Goal: Task Accomplishment & Management: Complete application form

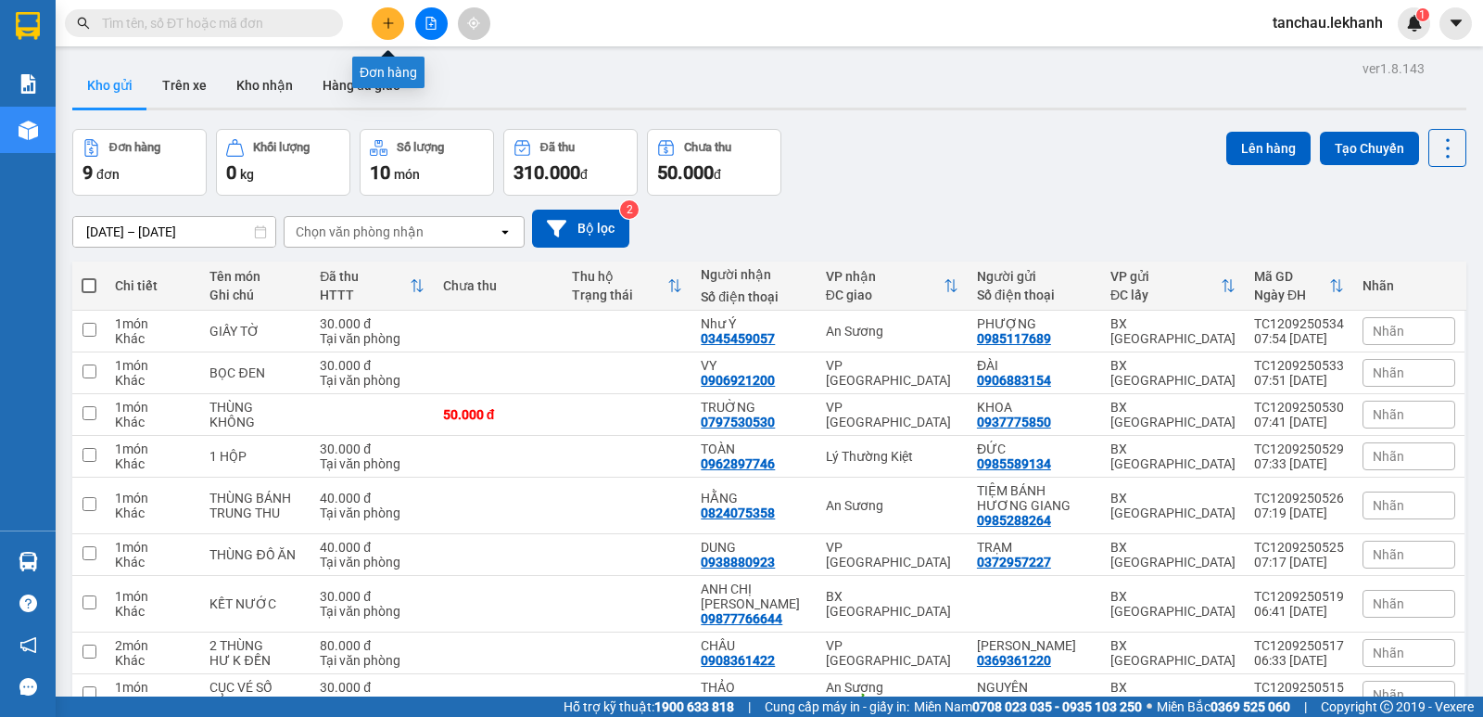
click at [391, 22] on icon "plus" at bounding box center [388, 23] width 13 height 13
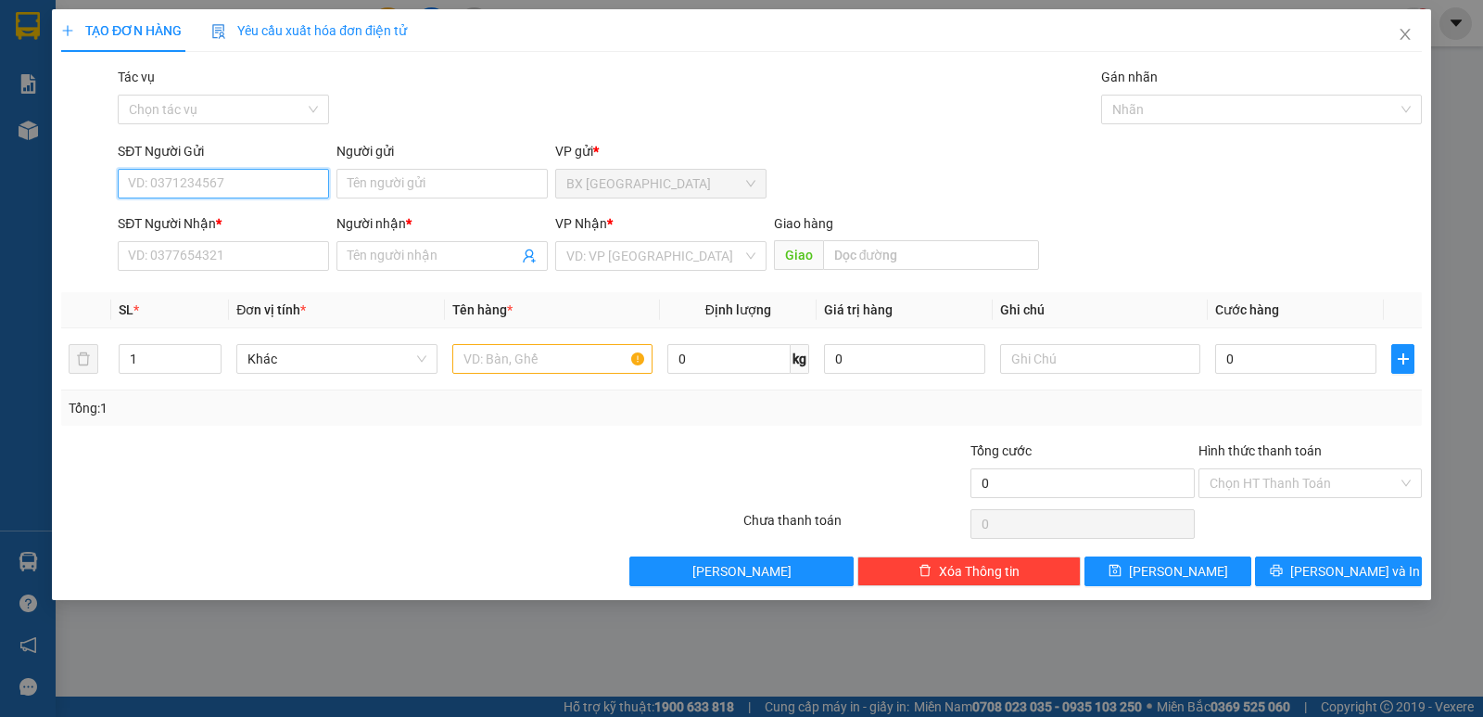
click at [230, 184] on input "SĐT Người Gửi" at bounding box center [223, 184] width 211 height 30
paste input "0359114030"
type input "0359114030"
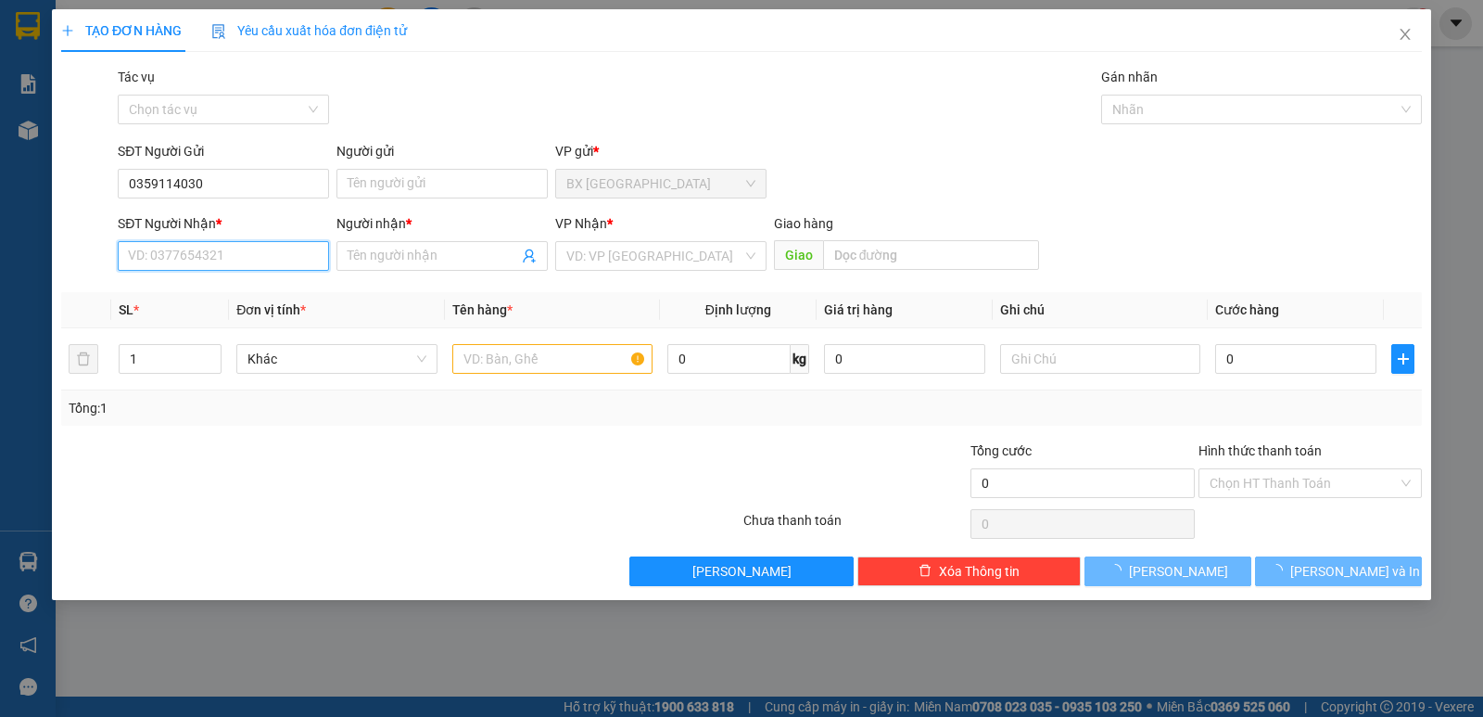
click at [253, 248] on input "SĐT Người Nhận *" at bounding box center [223, 256] width 211 height 30
paste input "0359114030"
type input "0359114030"
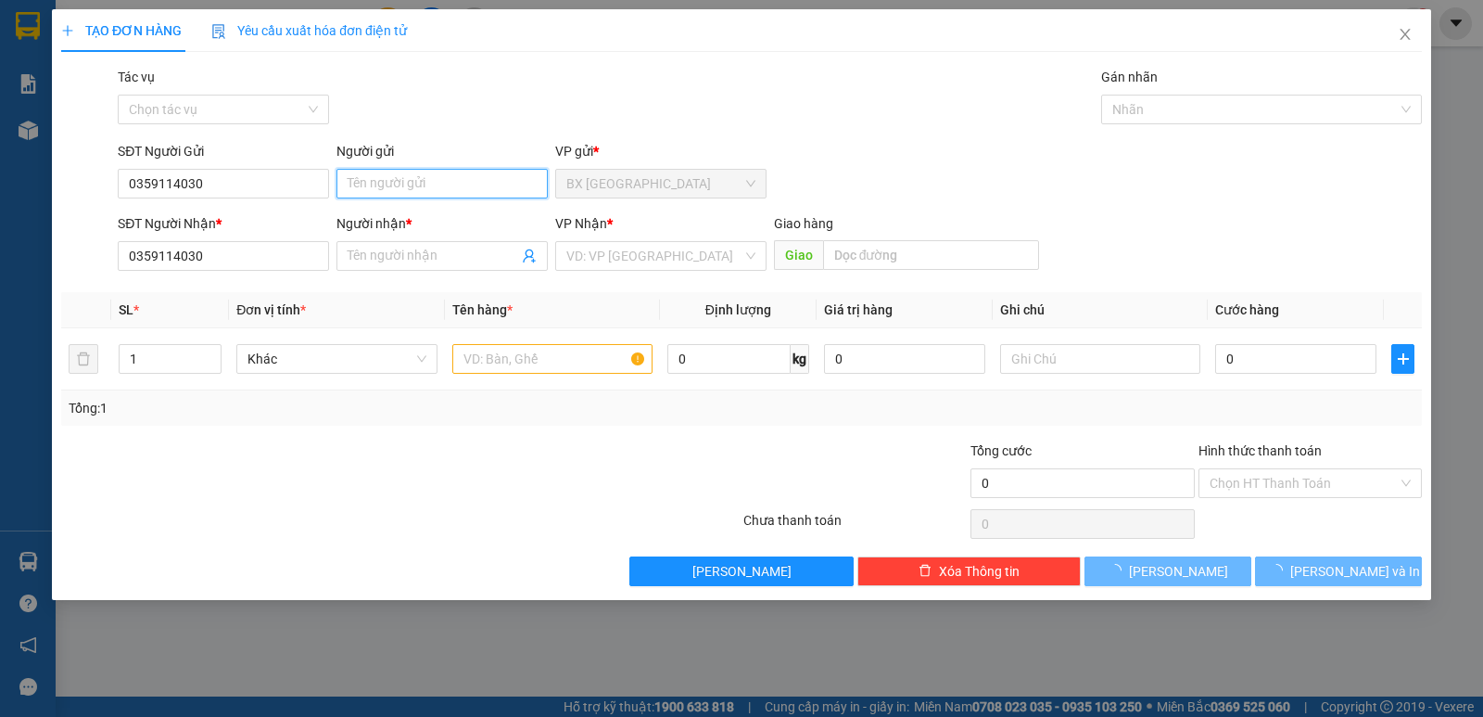
click at [493, 172] on input "Người gửi" at bounding box center [441, 184] width 211 height 30
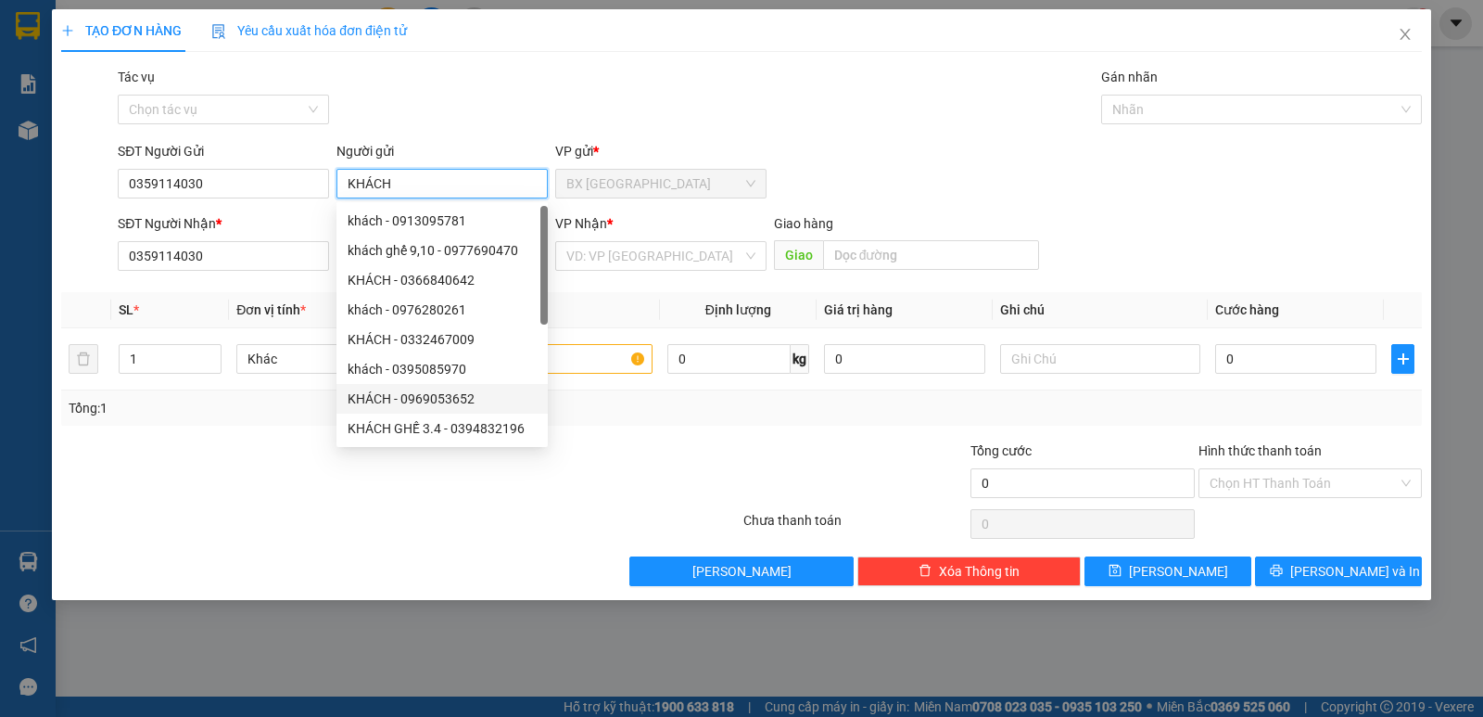
type input "KHÁCH"
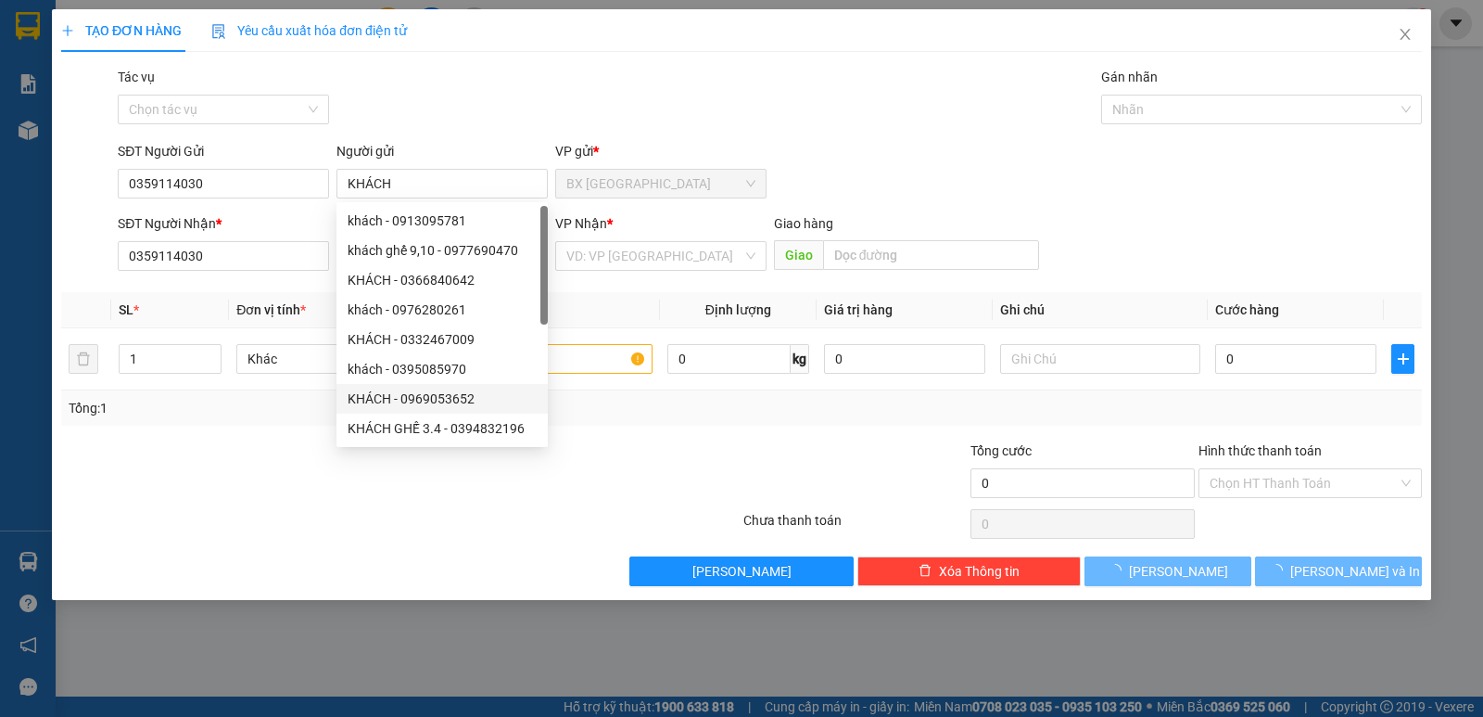
click at [509, 502] on div at bounding box center [286, 472] width 455 height 65
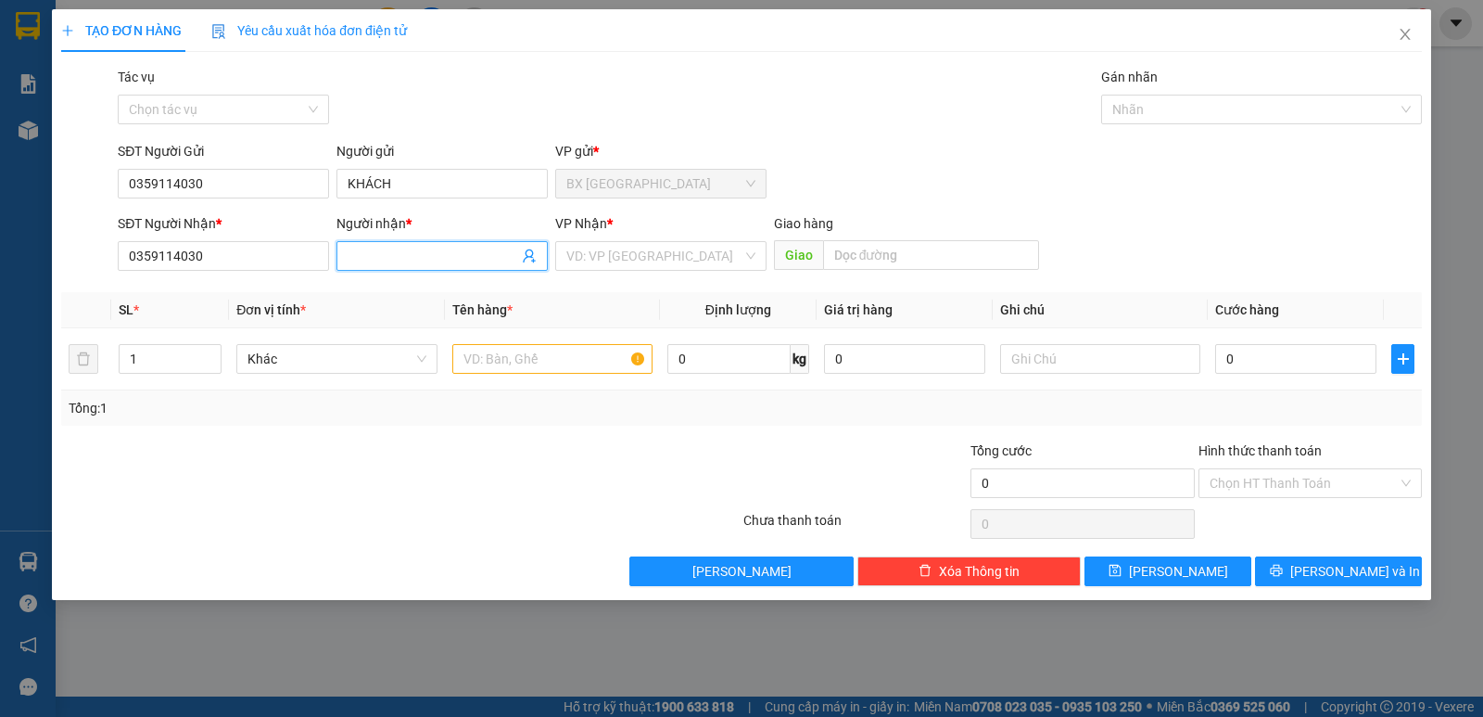
click at [411, 260] on input "Người nhận *" at bounding box center [433, 256] width 171 height 20
type input "K"
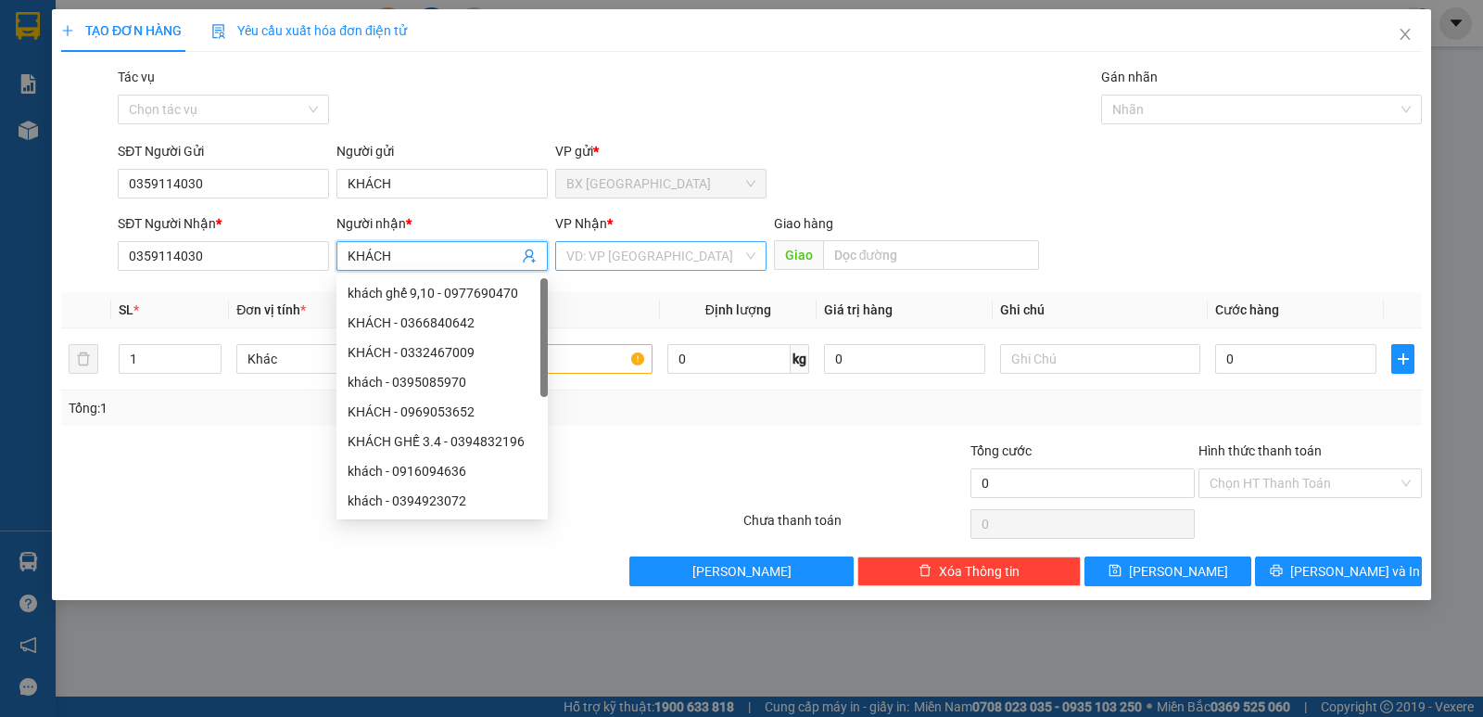
type input "KHÁCH"
click at [603, 262] on input "search" at bounding box center [654, 256] width 176 height 28
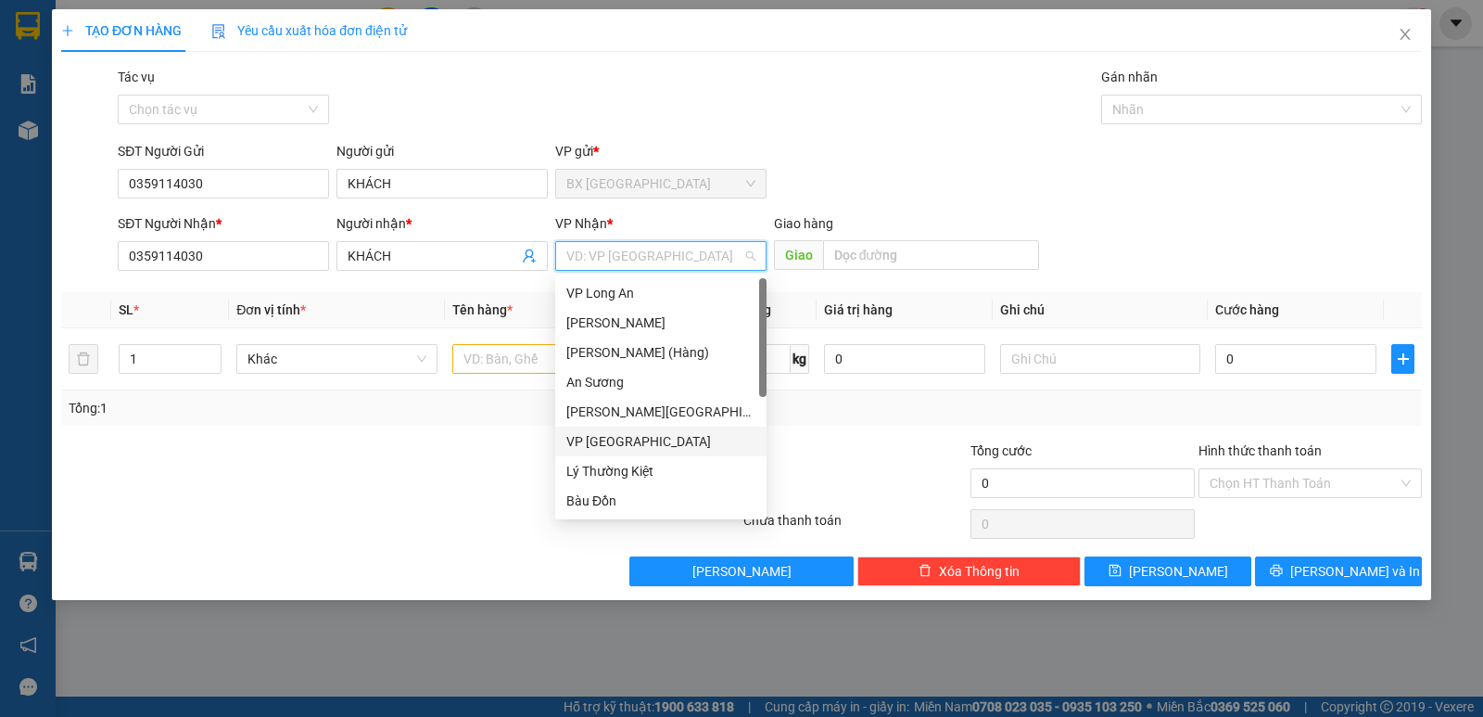
click at [627, 445] on div "VP [GEOGRAPHIC_DATA]" at bounding box center [660, 441] width 189 height 20
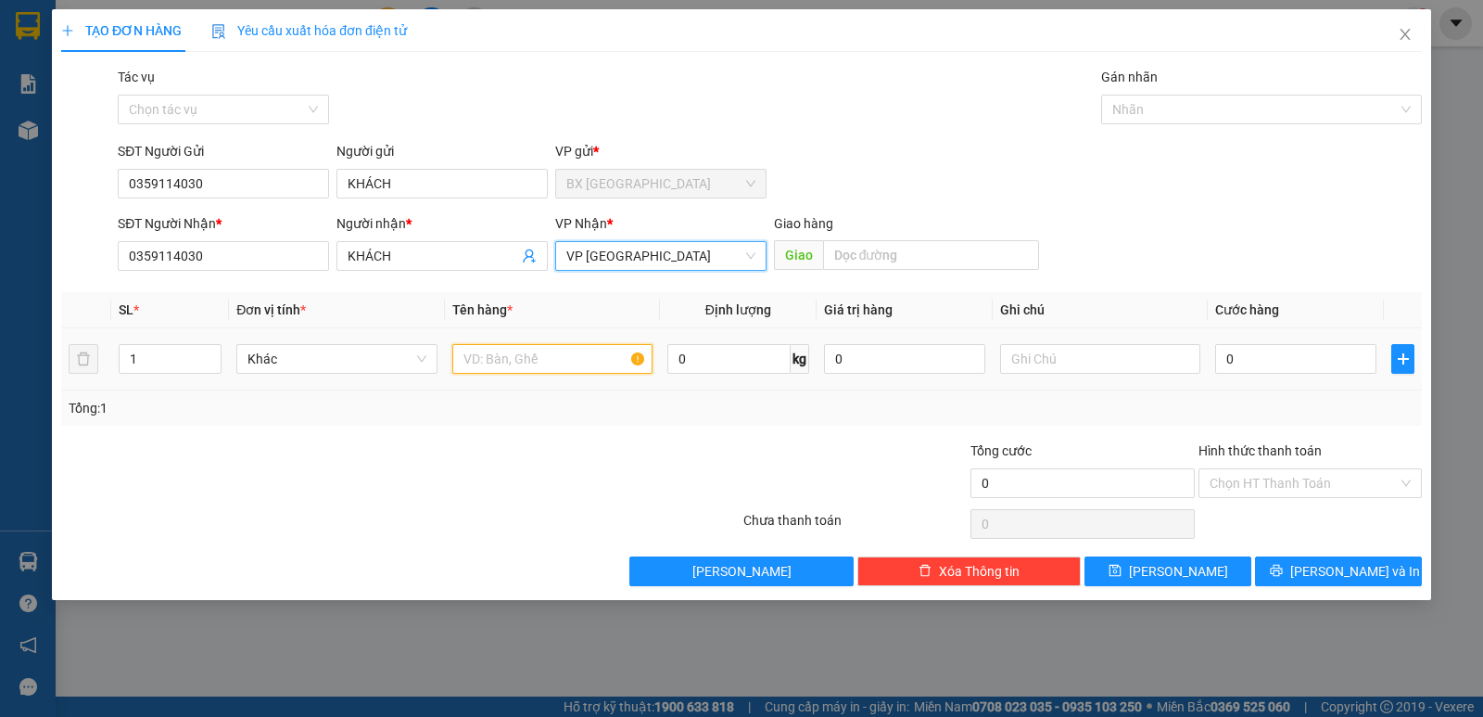
click at [547, 355] on input "text" at bounding box center [552, 359] width 200 height 30
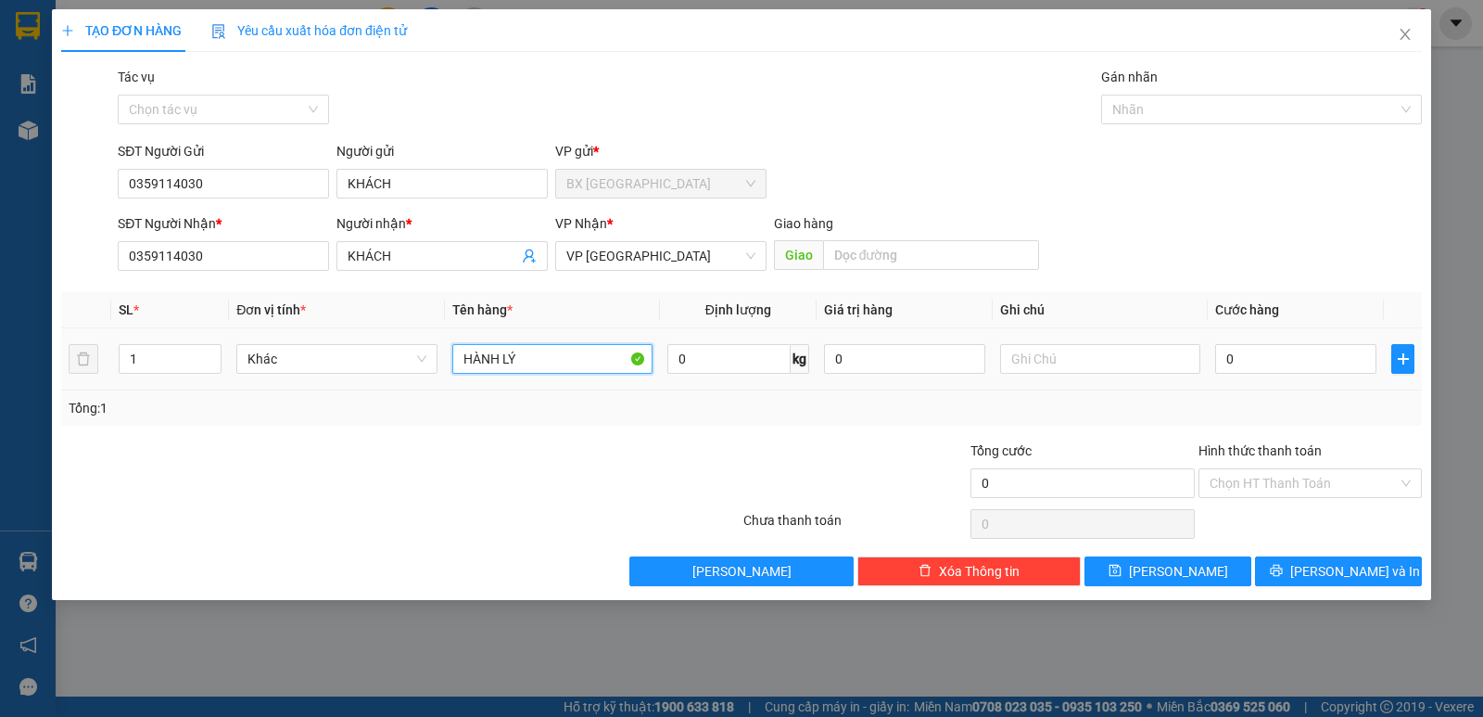
type input "HÀNH LÝ"
click at [1213, 363] on td "0" at bounding box center [1296, 359] width 176 height 62
click at [1222, 355] on input "0" at bounding box center [1295, 359] width 161 height 30
type input "6"
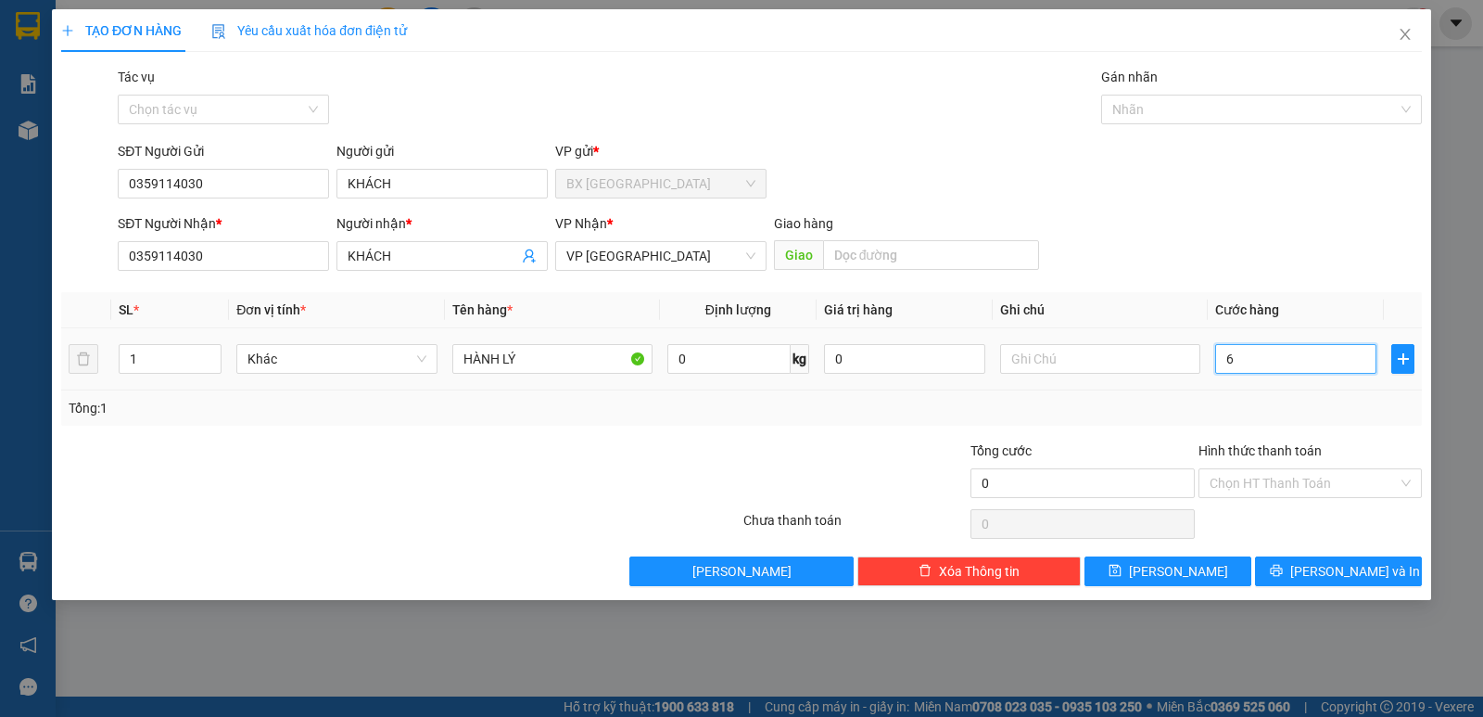
type input "6"
type input "60"
type input "600"
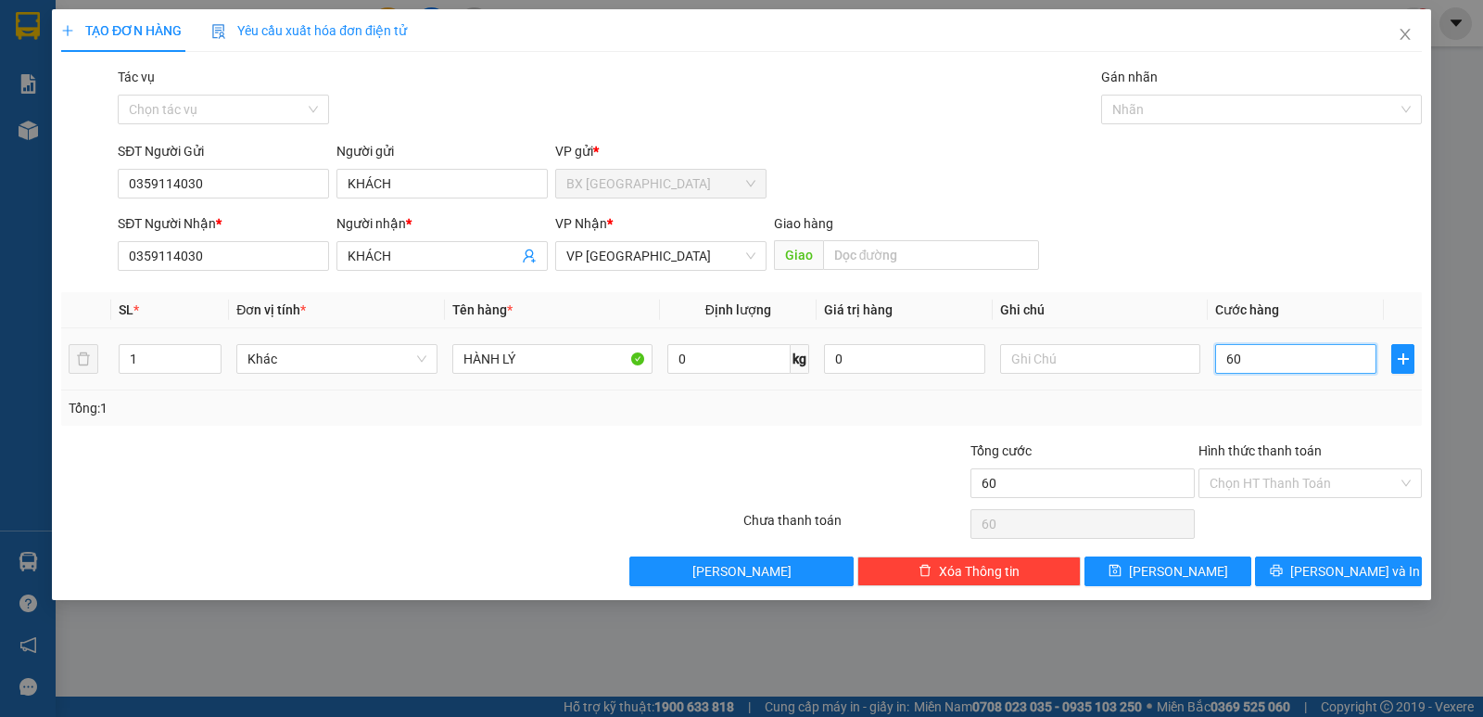
type input "600"
type input "6.000"
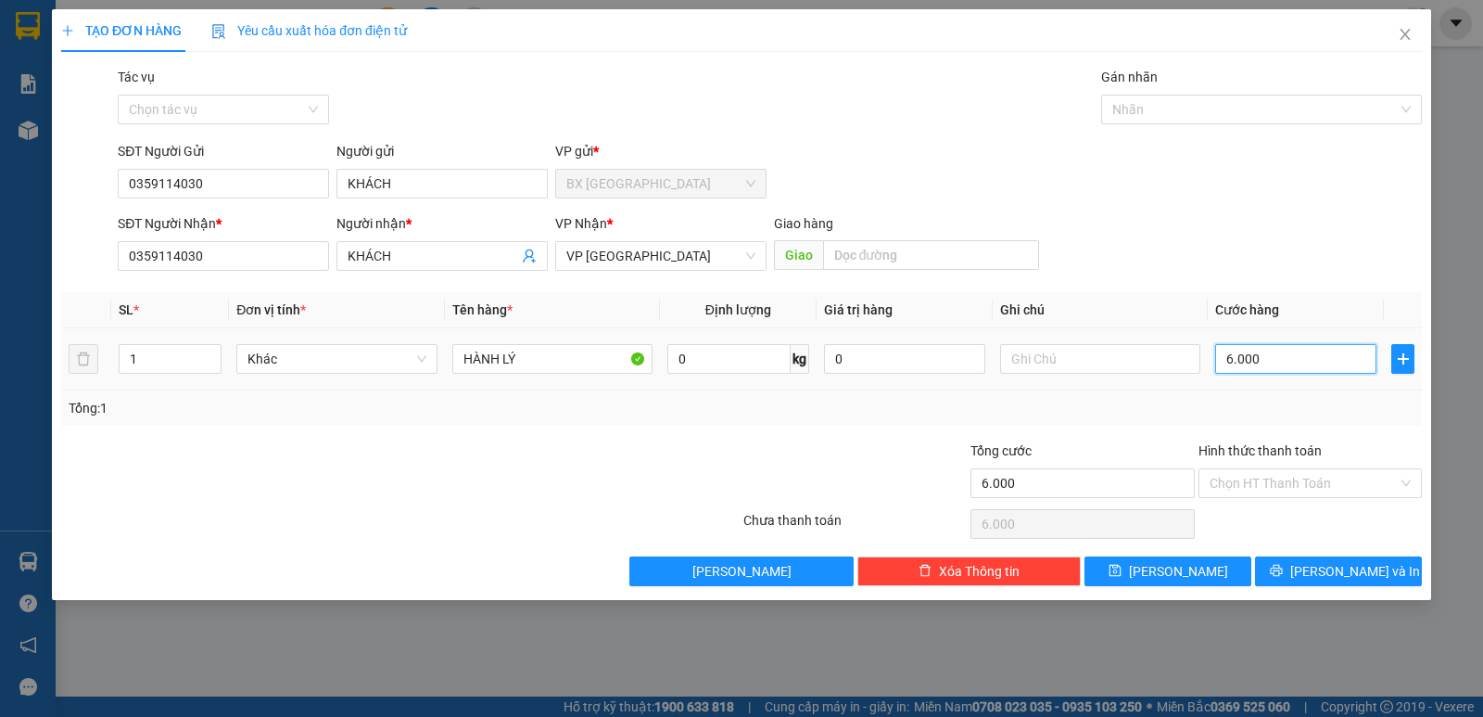
type input "60.000"
click at [1252, 477] on input "Hình thức thanh toán" at bounding box center [1304, 483] width 188 height 28
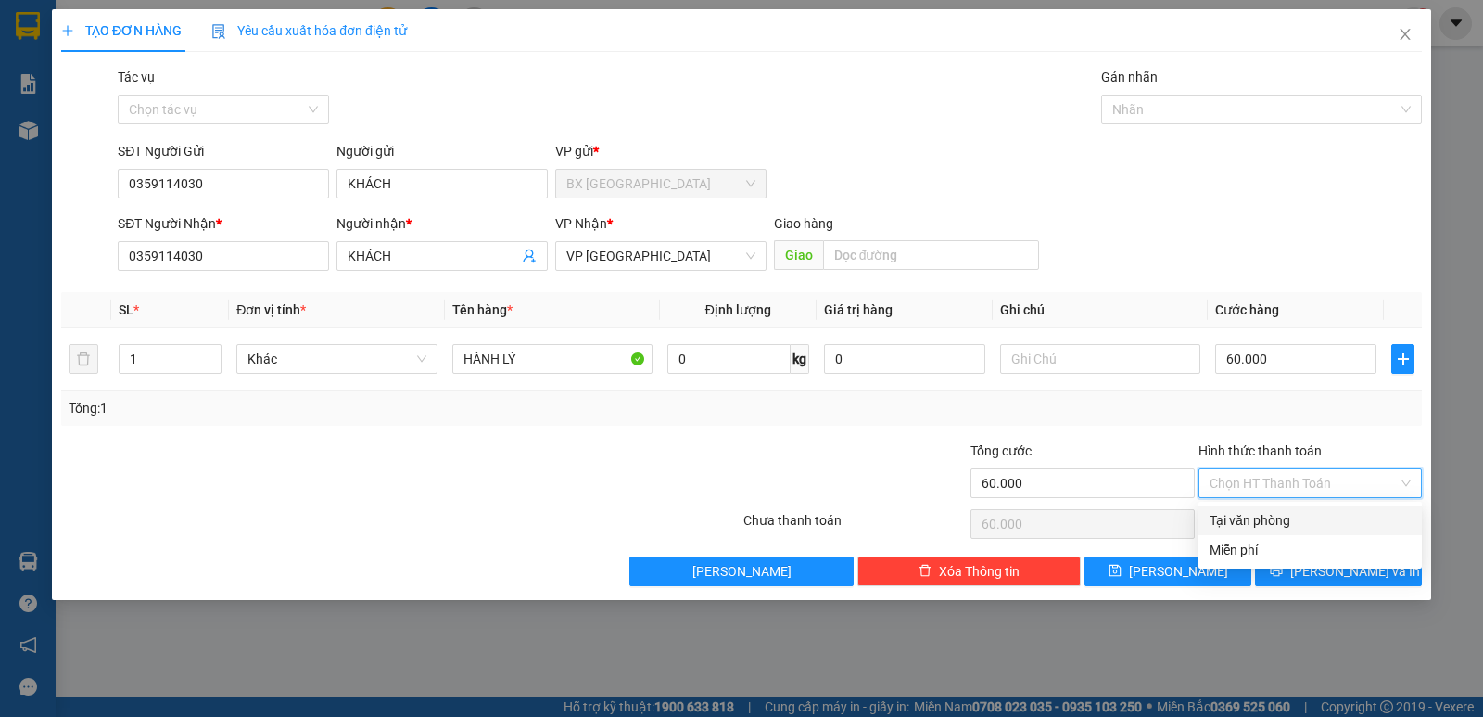
click at [1260, 520] on div "Tại văn phòng" at bounding box center [1310, 520] width 201 height 20
type input "0"
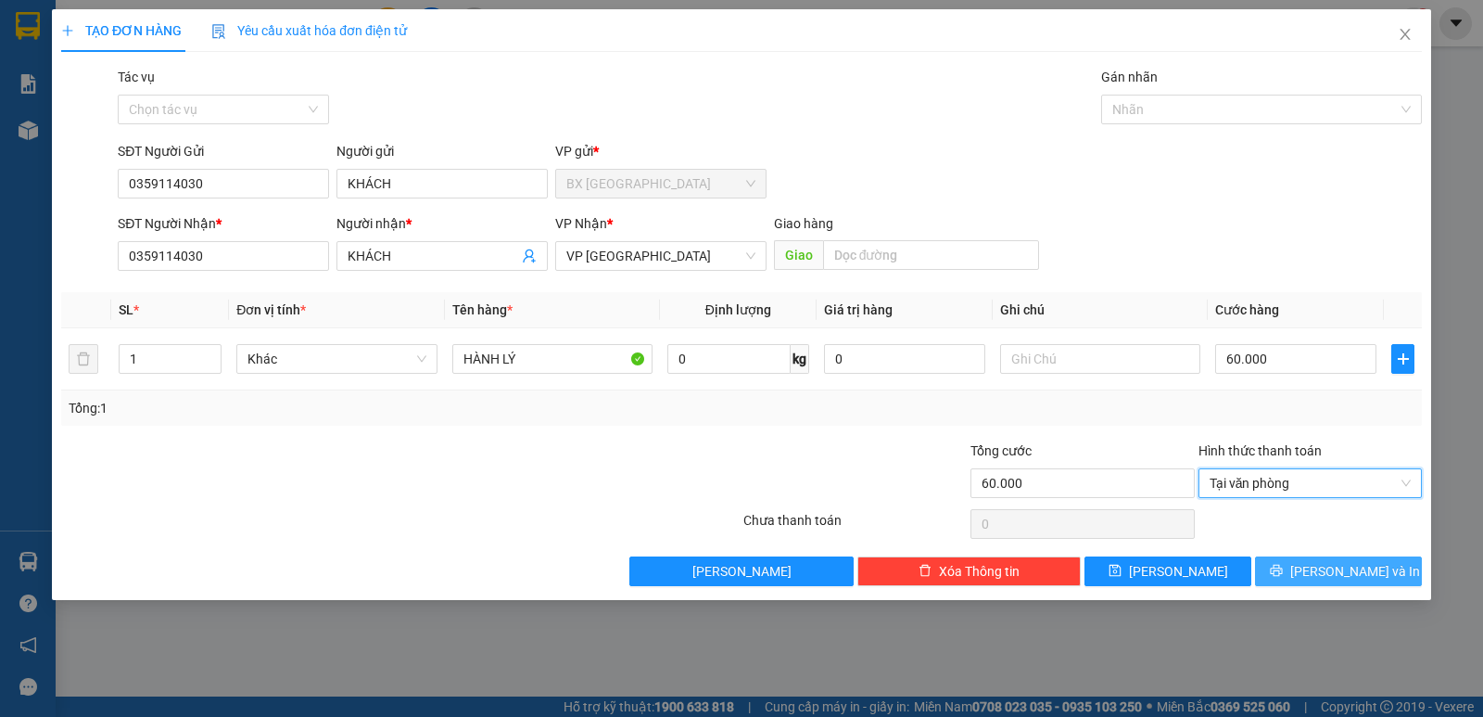
click at [1319, 583] on button "[PERSON_NAME] và In" at bounding box center [1338, 571] width 167 height 30
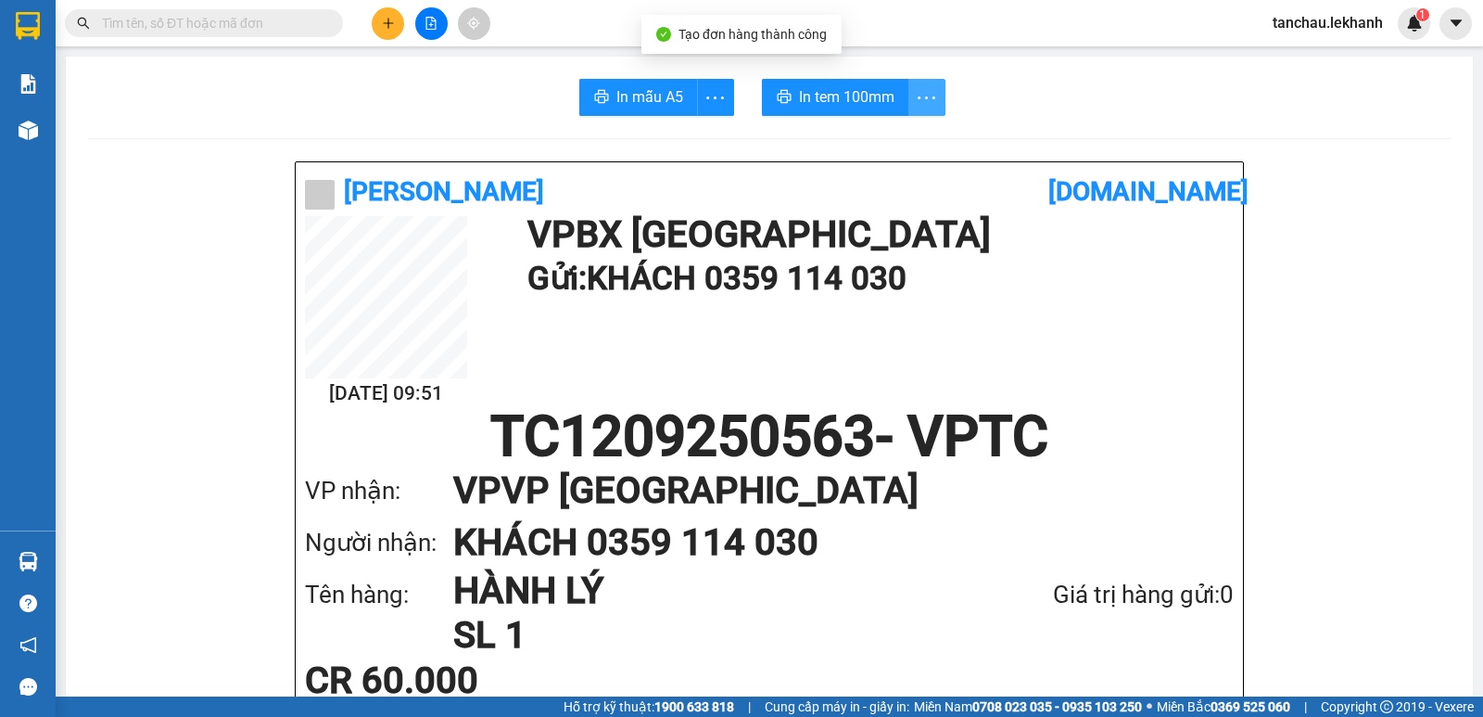
click at [918, 106] on icon "more" at bounding box center [926, 97] width 23 height 23
click at [923, 101] on icon "more" at bounding box center [926, 97] width 23 height 23
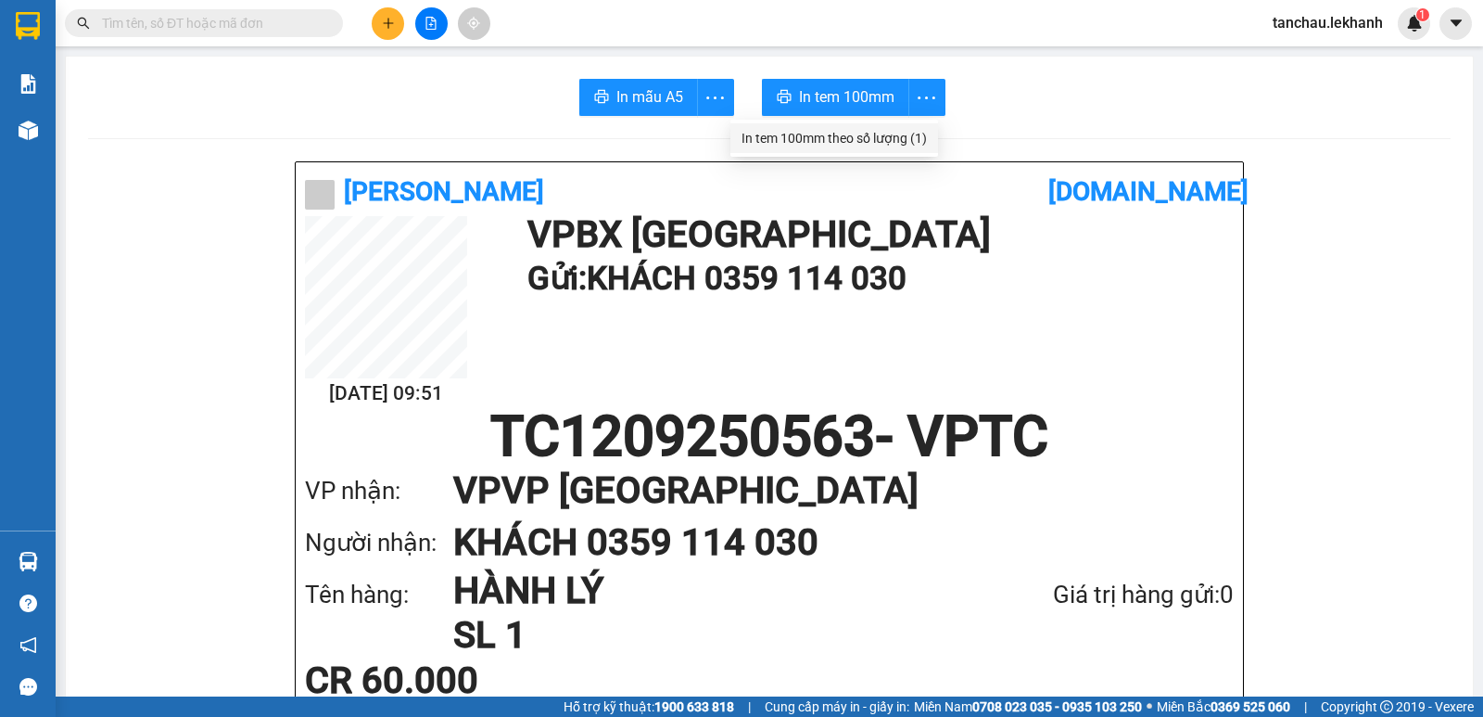
click at [881, 130] on div "In tem 100mm theo số lượng (1)" at bounding box center [834, 138] width 185 height 20
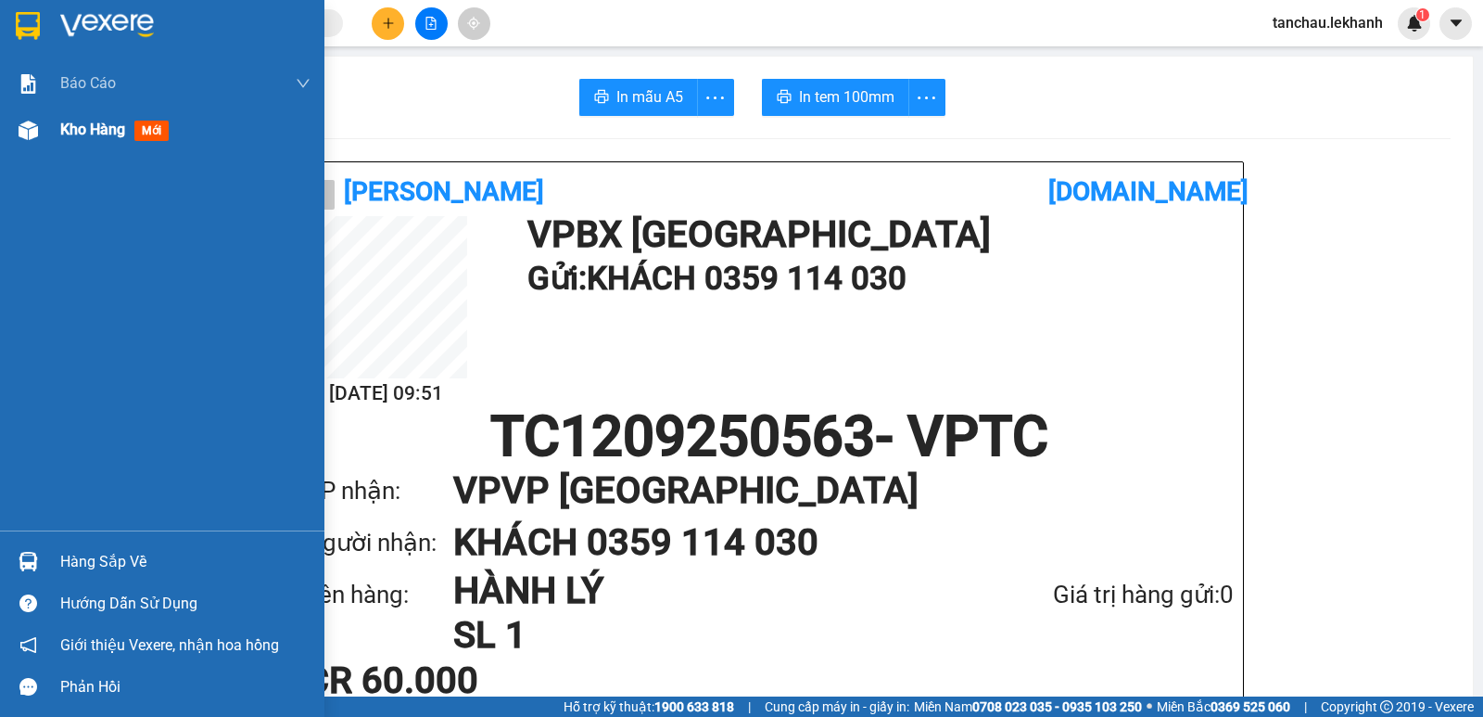
click at [86, 121] on span "Kho hàng" at bounding box center [92, 130] width 65 height 18
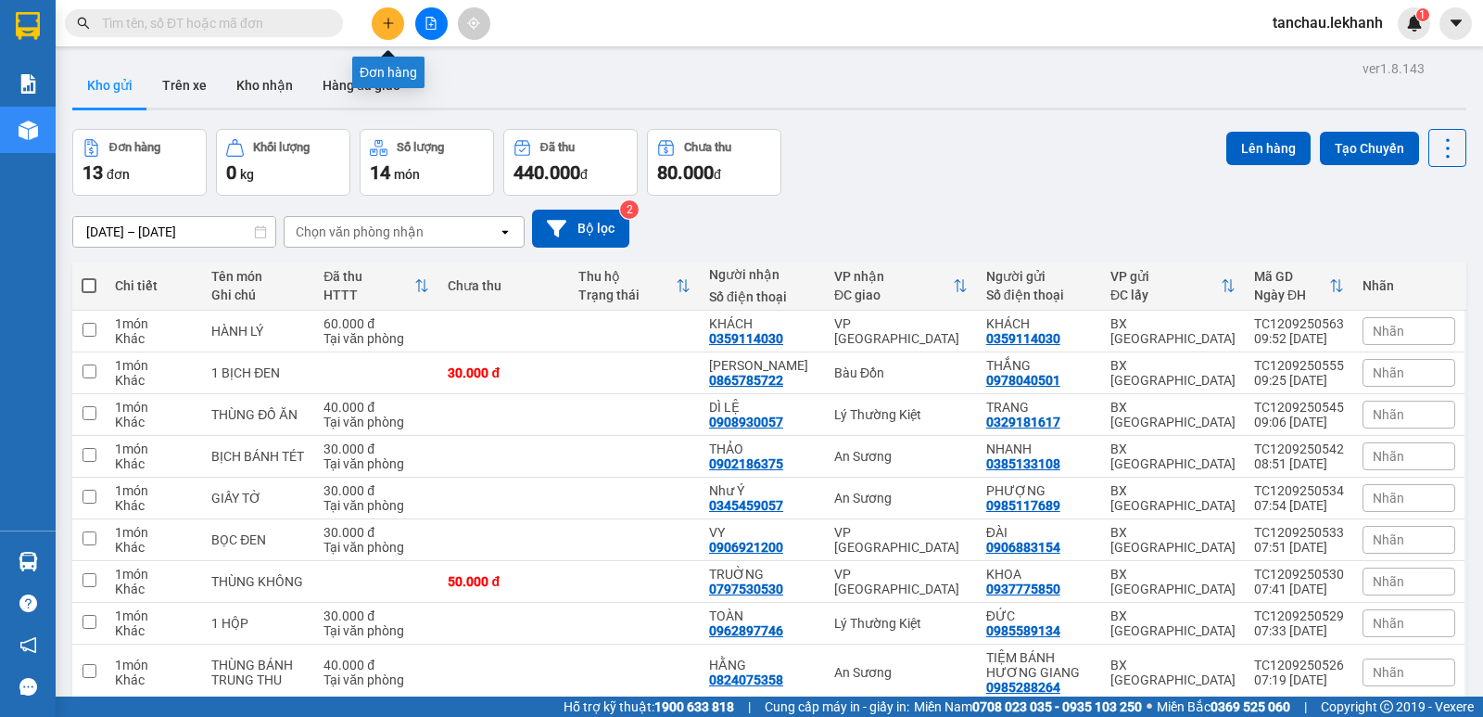
click at [387, 22] on icon "plus" at bounding box center [388, 23] width 13 height 13
